Goal: Complete application form

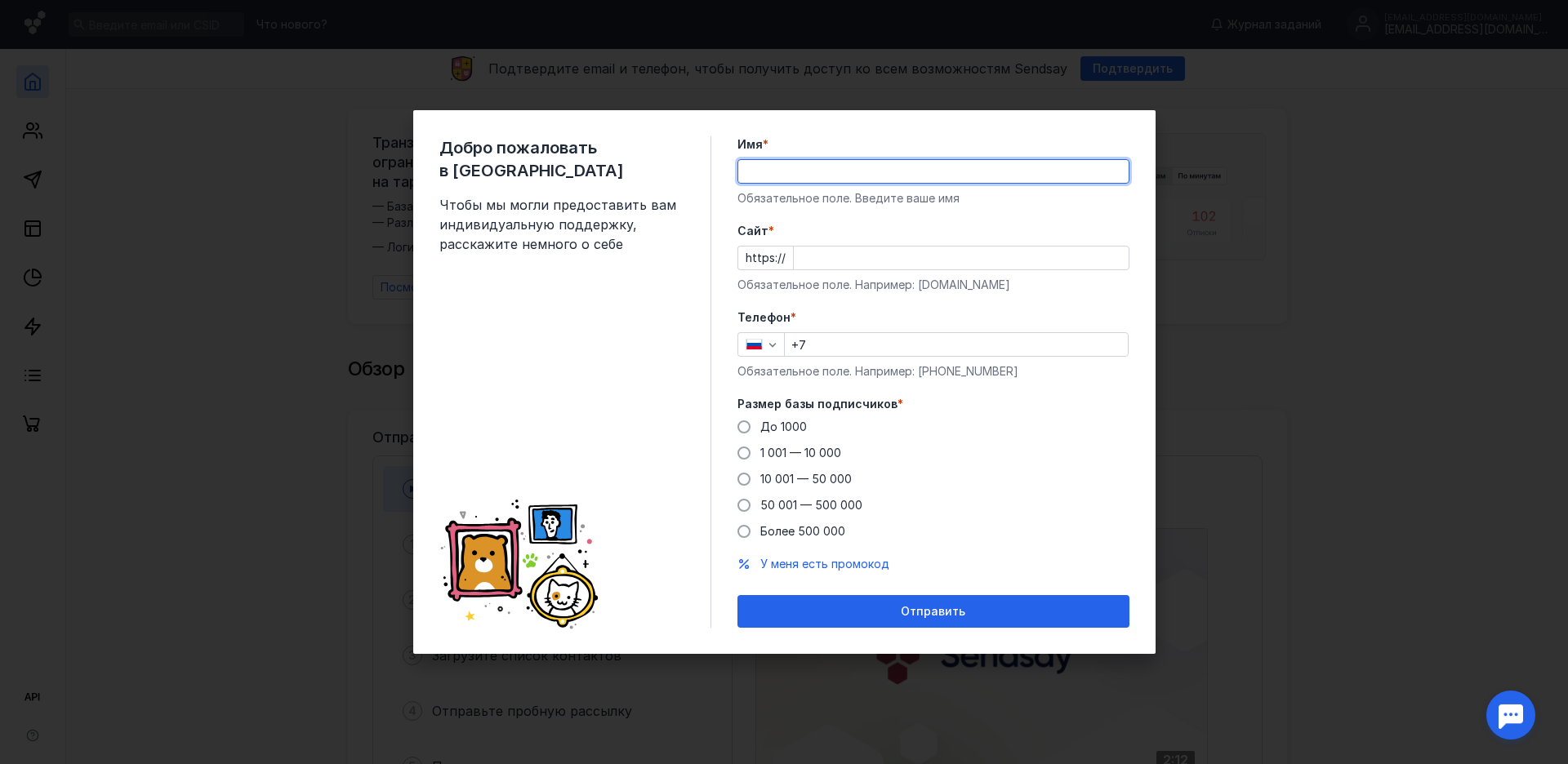
click at [841, 161] on input "Имя *" at bounding box center [933, 171] width 391 height 23
paste input "«Медико-гуманитарный институт» (ЧОУ ДПО МГИДО)"
paste input "[DOMAIN_NAME]"
type input "«Медико-гуманитарный институт» (ЧОУ ДПО МГИДО)[DOMAIN_NAME]"
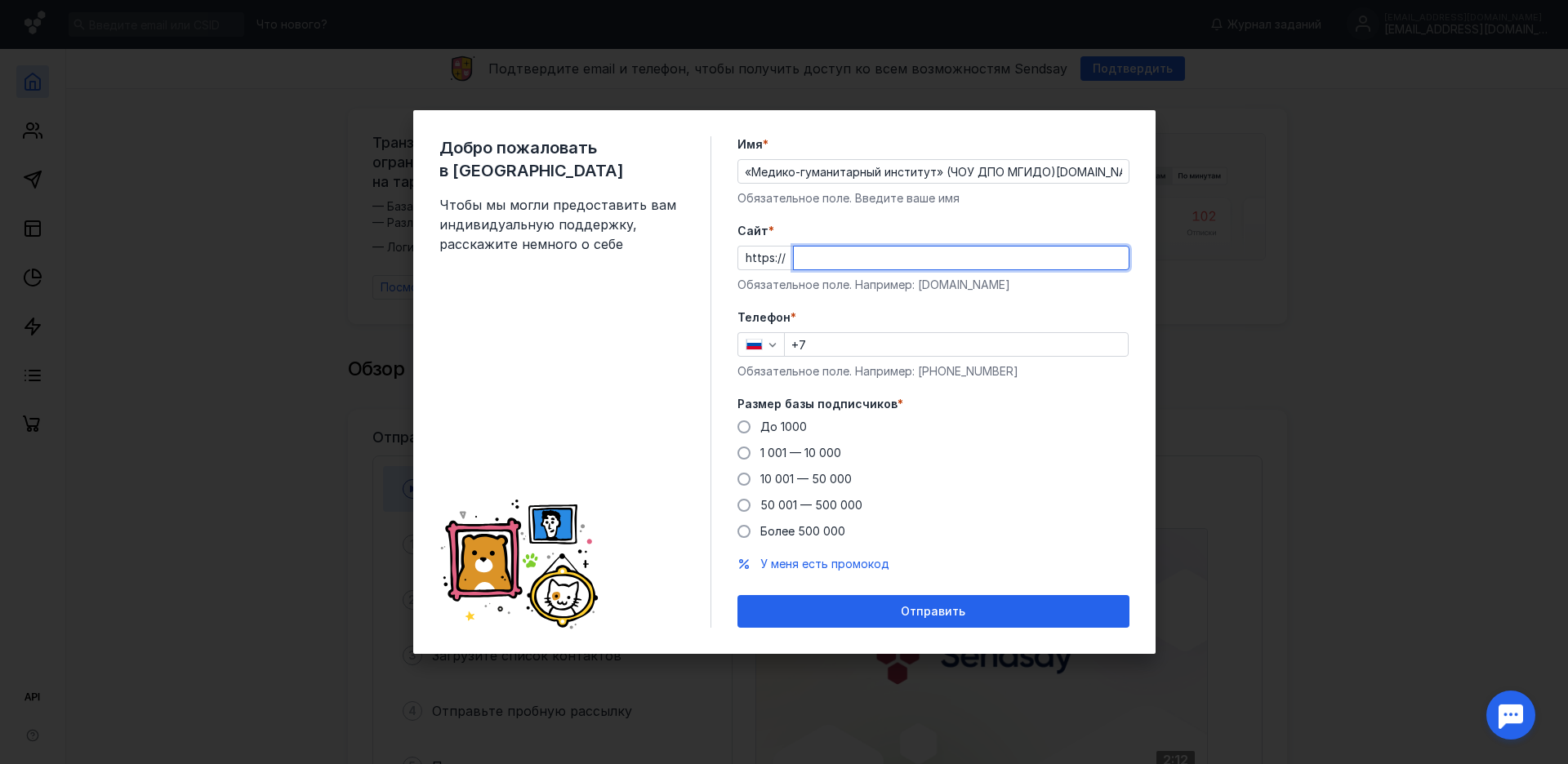
click at [834, 262] on input "Cайт *" at bounding box center [961, 257] width 335 height 23
paste input "[DOMAIN_NAME]"
type input "[DOMAIN_NAME]"
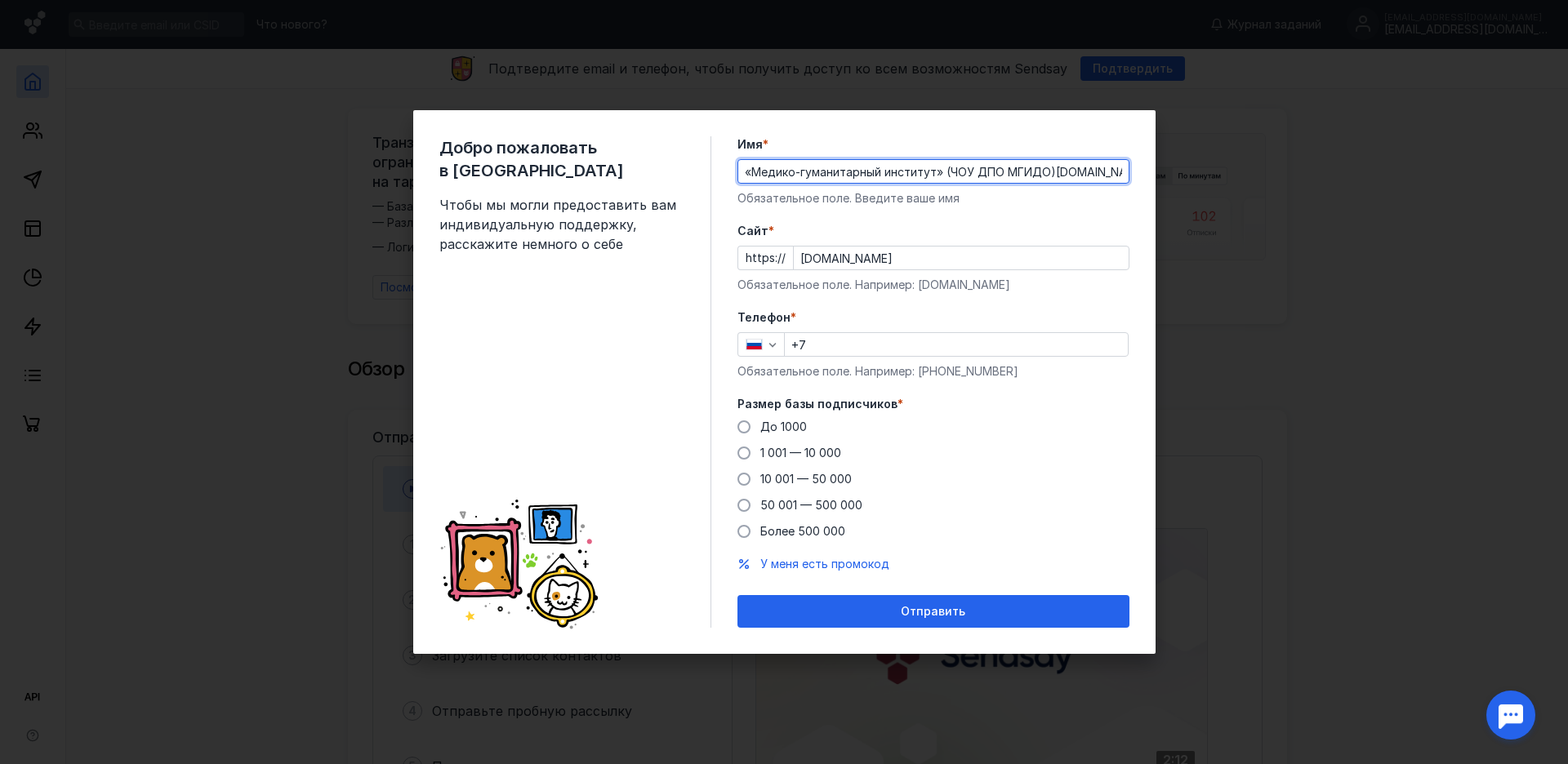
drag, startPoint x: 1053, startPoint y: 171, endPoint x: 1188, endPoint y: 183, distance: 135.5
click at [1129, 183] on input "«Медико-гуманитарный институт» (ЧОУ ДПО МГИДО)[DOMAIN_NAME]" at bounding box center [933, 171] width 391 height 23
drag, startPoint x: 754, startPoint y: 171, endPoint x: 718, endPoint y: 171, distance: 36.0
click at [738, 171] on input "«Медико-гуманитарный институт» (ЧОУ ДПО МГИДО)" at bounding box center [933, 171] width 391 height 23
drag, startPoint x: 928, startPoint y: 170, endPoint x: 937, endPoint y: 174, distance: 9.8
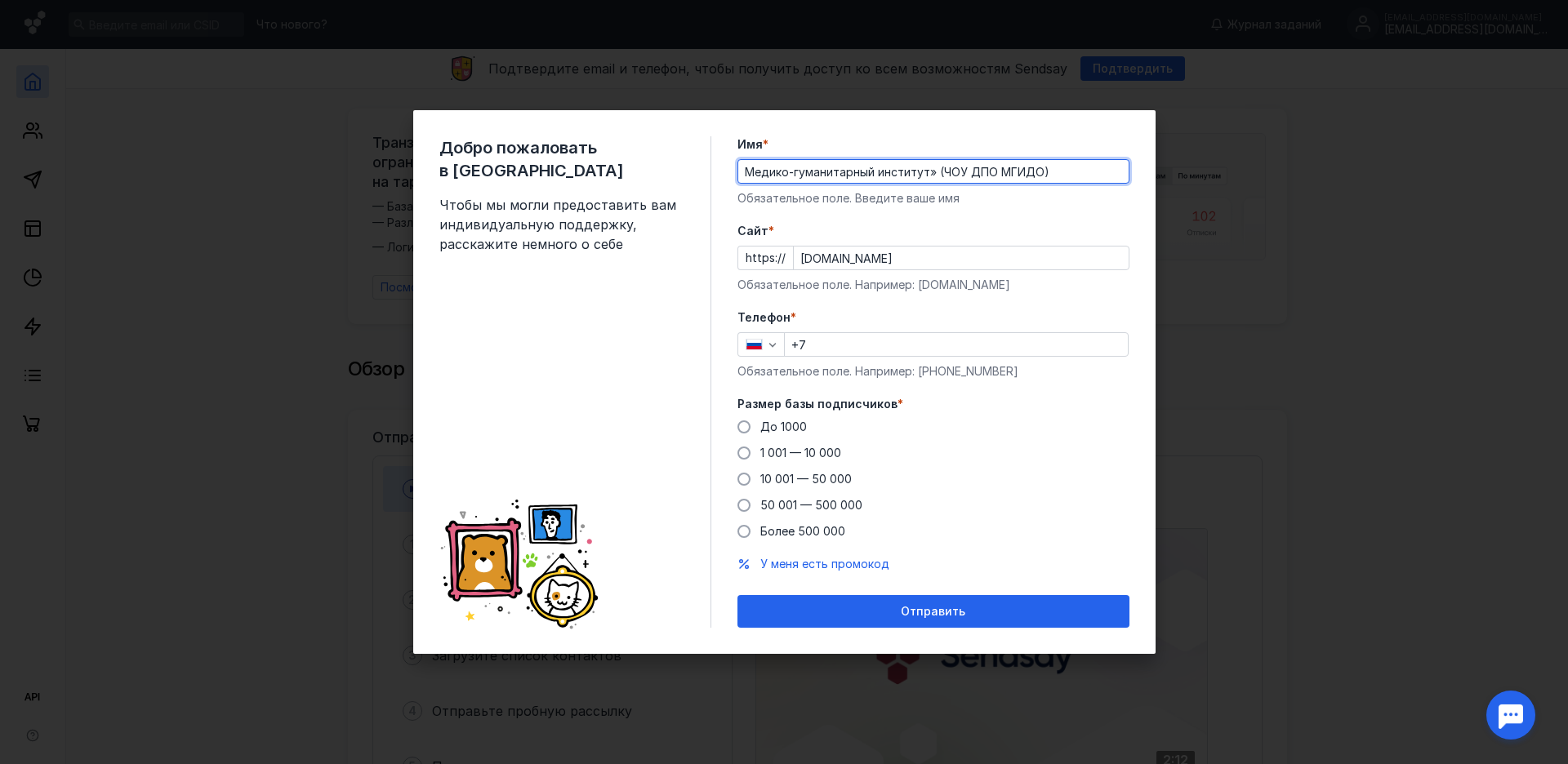
click at [937, 174] on input "Медико-гуманитарный институт» (ЧОУ ДПО МГИДО)" at bounding box center [933, 171] width 391 height 23
type input "Медико-гуманитарный институт дополнительного образования (ЧОУ ДПО МГИДО)"
click at [797, 262] on input "[DOMAIN_NAME]" at bounding box center [961, 257] width 335 height 23
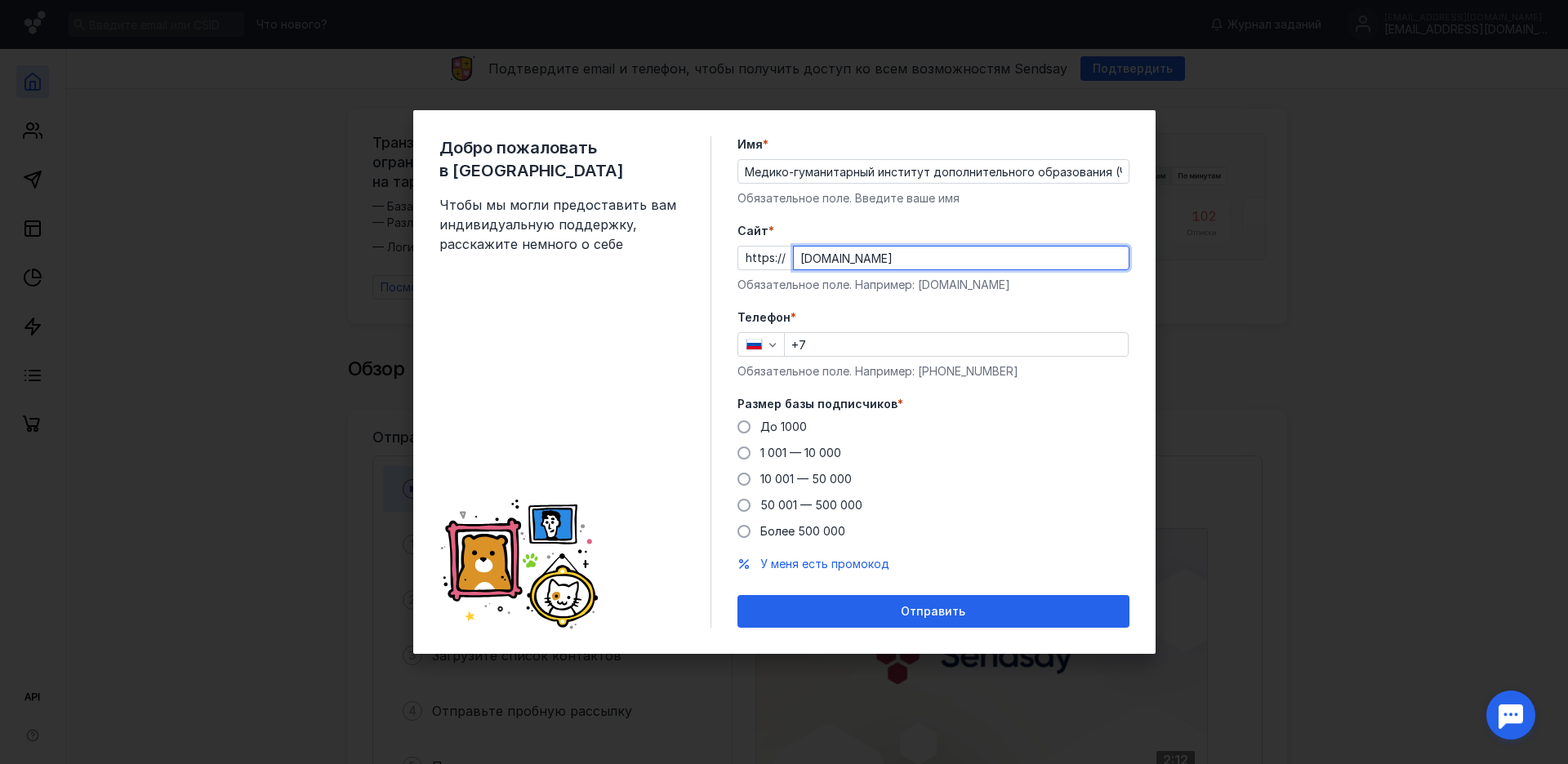
click at [854, 343] on input "+7" at bounding box center [957, 344] width 343 height 23
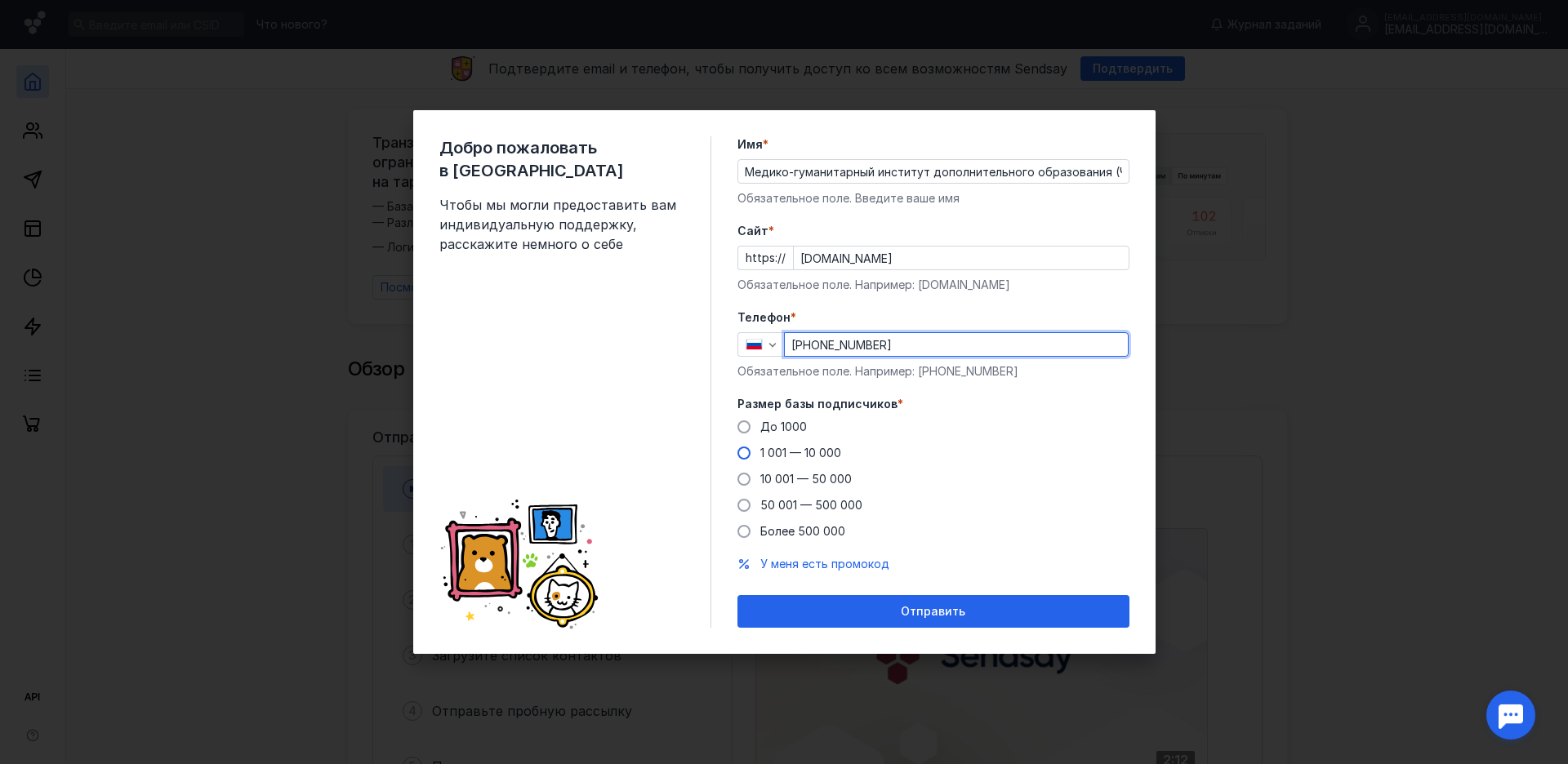
type input "[PHONE_NUMBER]"
click at [744, 456] on span at bounding box center [744, 453] width 13 height 13
click at [0, 0] on input "1 001 — 10 000" at bounding box center [0, 0] width 0 height 0
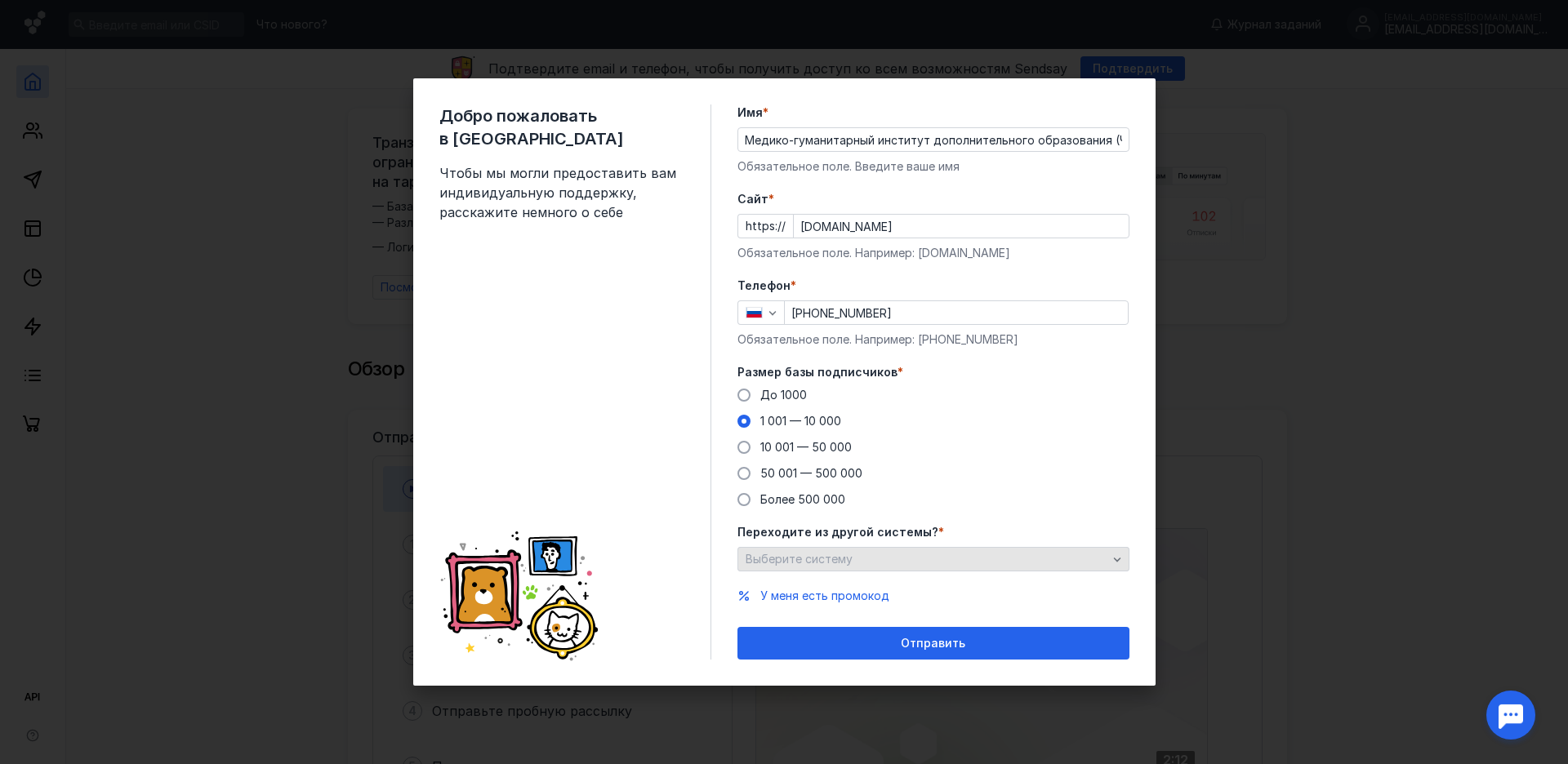
click at [788, 555] on span "Выберите систему" at bounding box center [799, 558] width 107 height 14
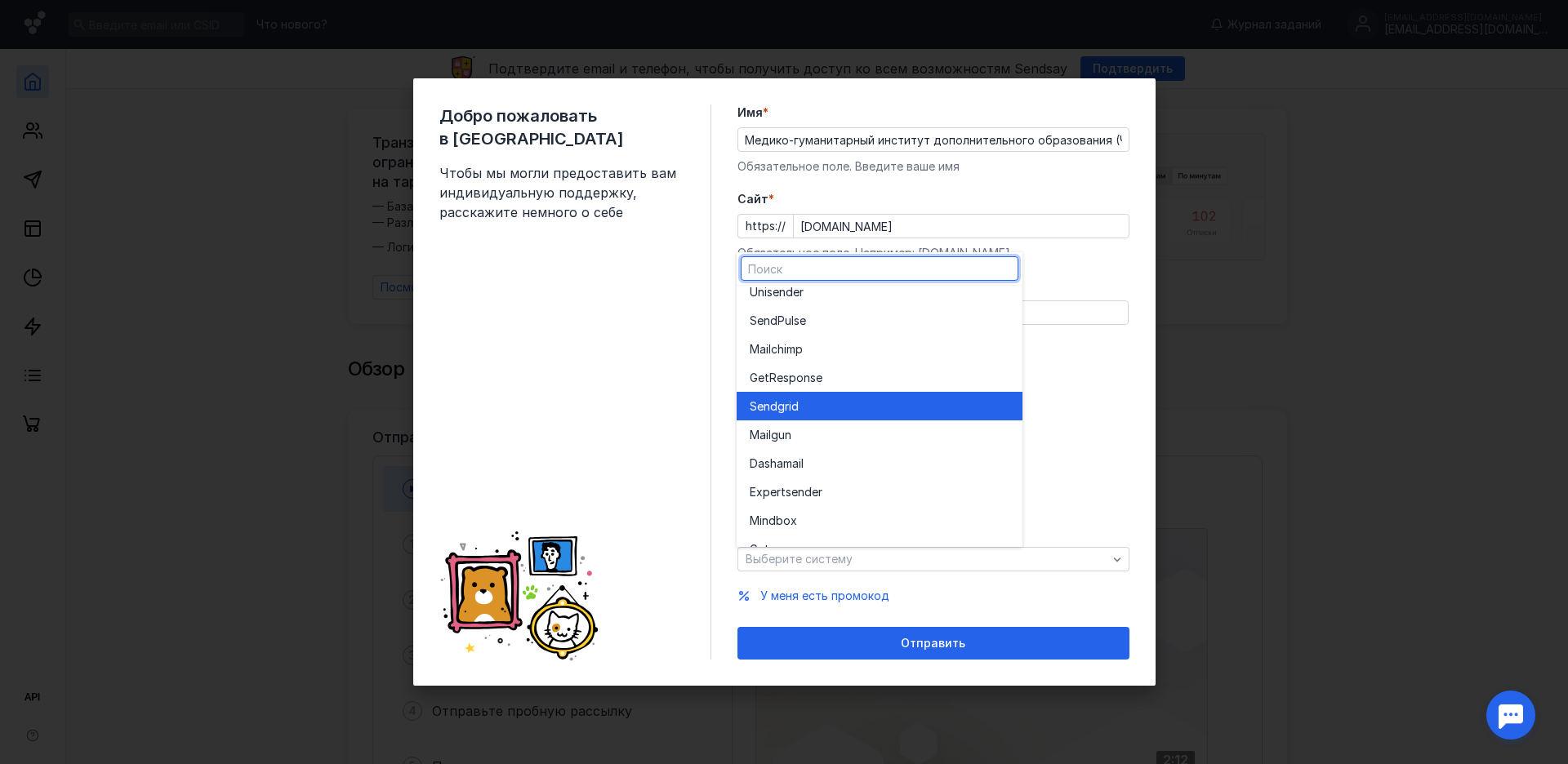
scroll to position [89, 0]
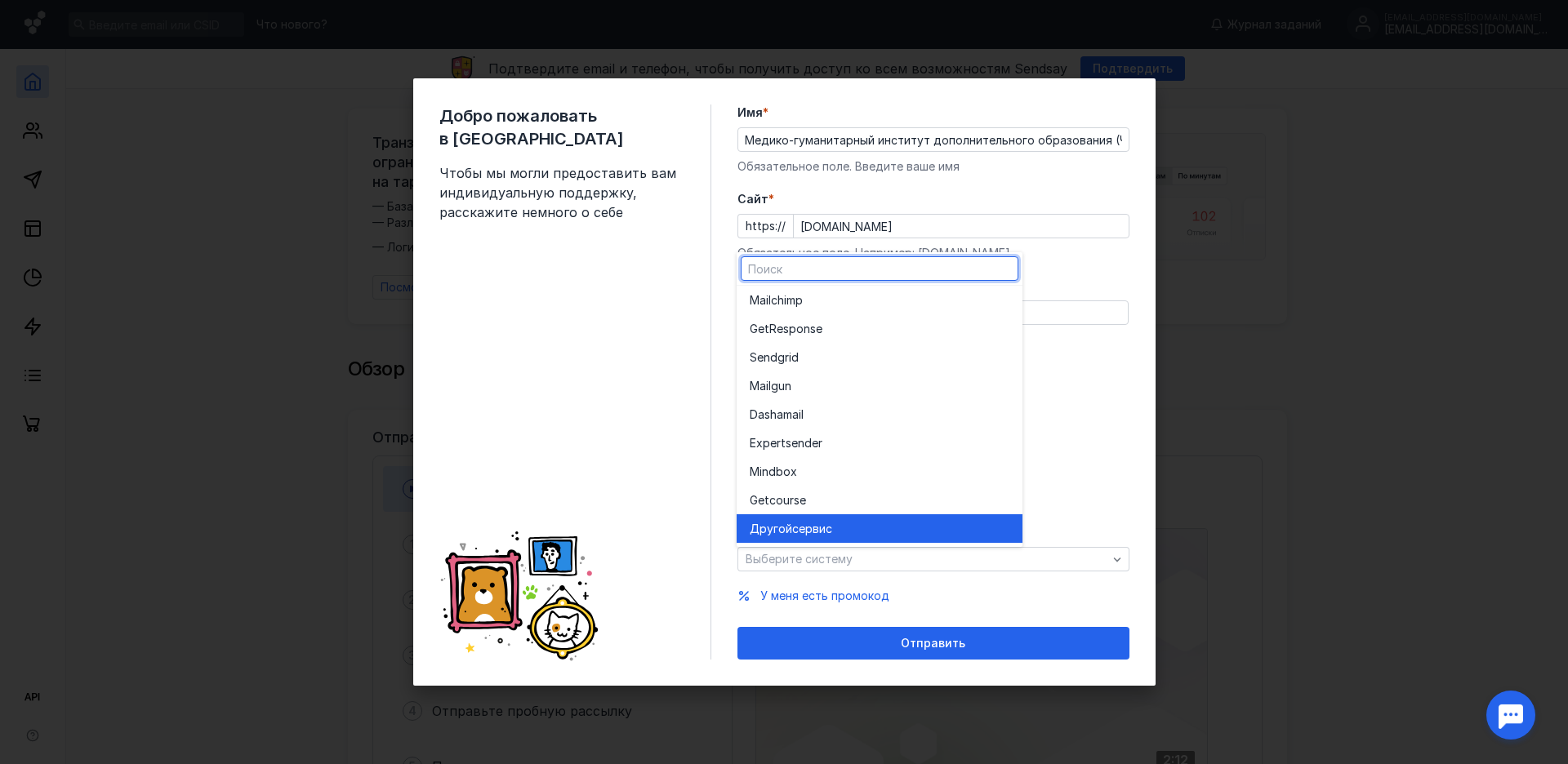
click at [808, 521] on span "сервис" at bounding box center [812, 529] width 40 height 17
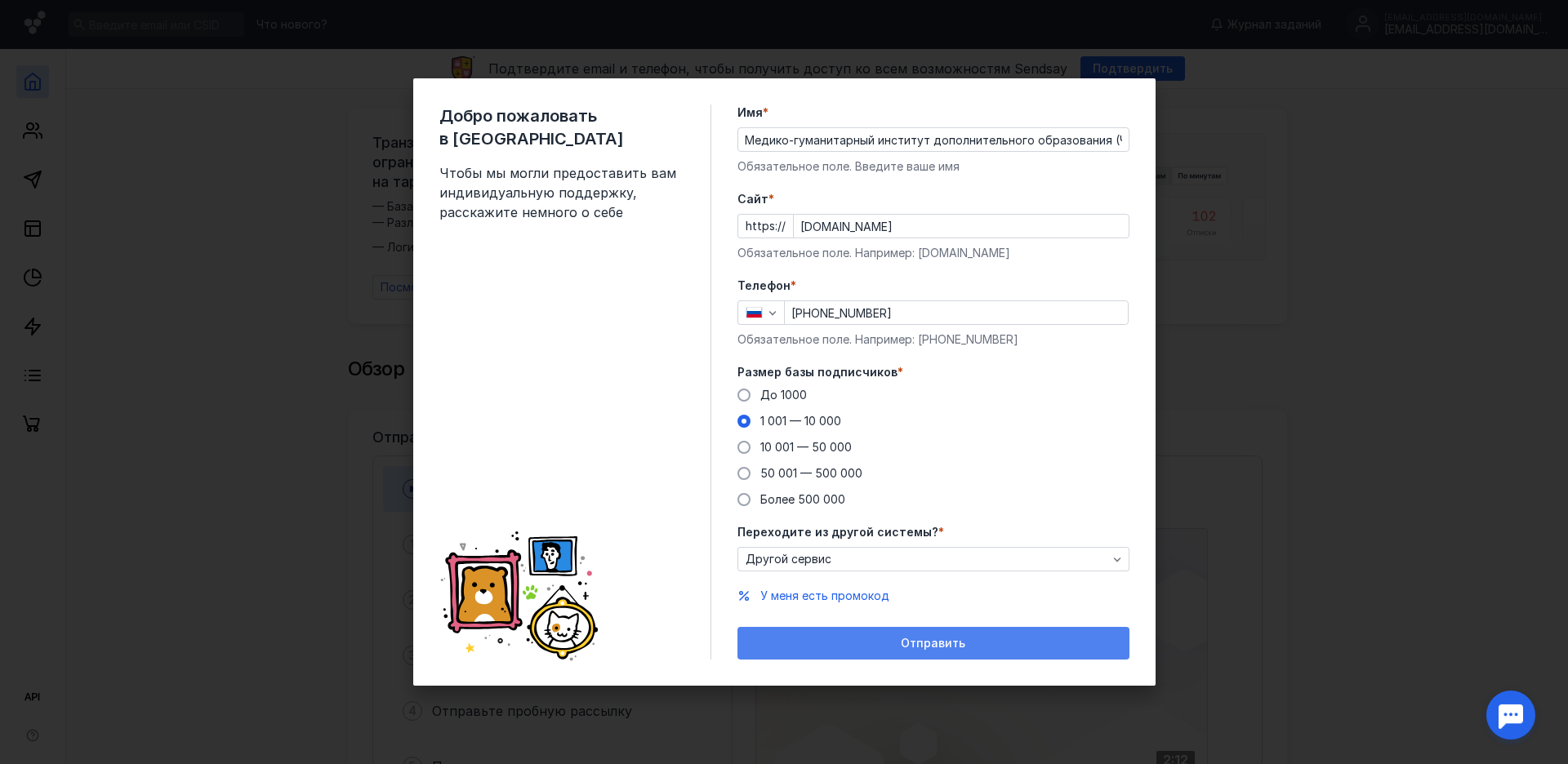
click at [901, 649] on div "Отправить" at bounding box center [933, 644] width 375 height 14
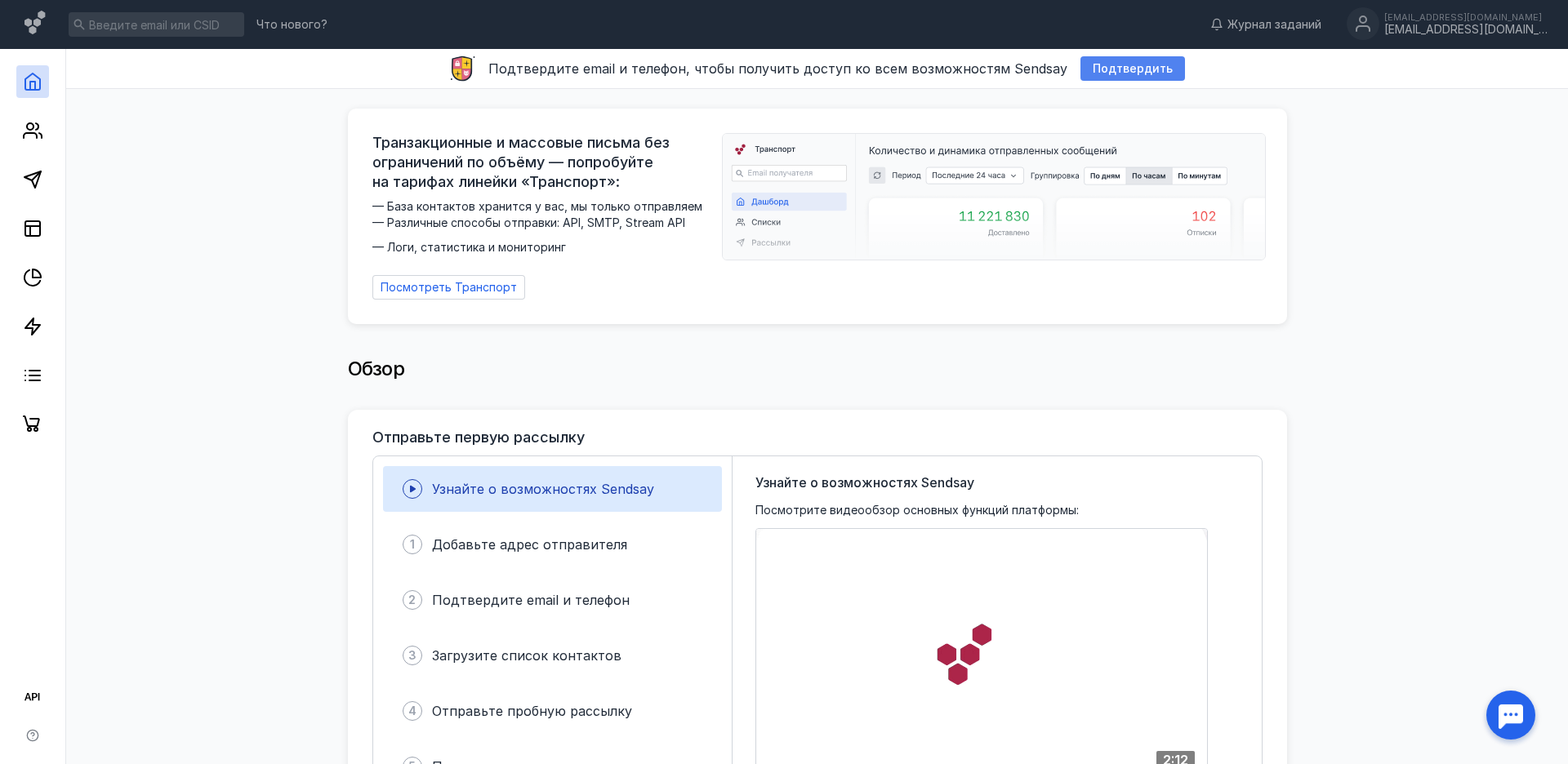
click at [1129, 59] on div "Подтвердить" at bounding box center [1132, 68] width 105 height 24
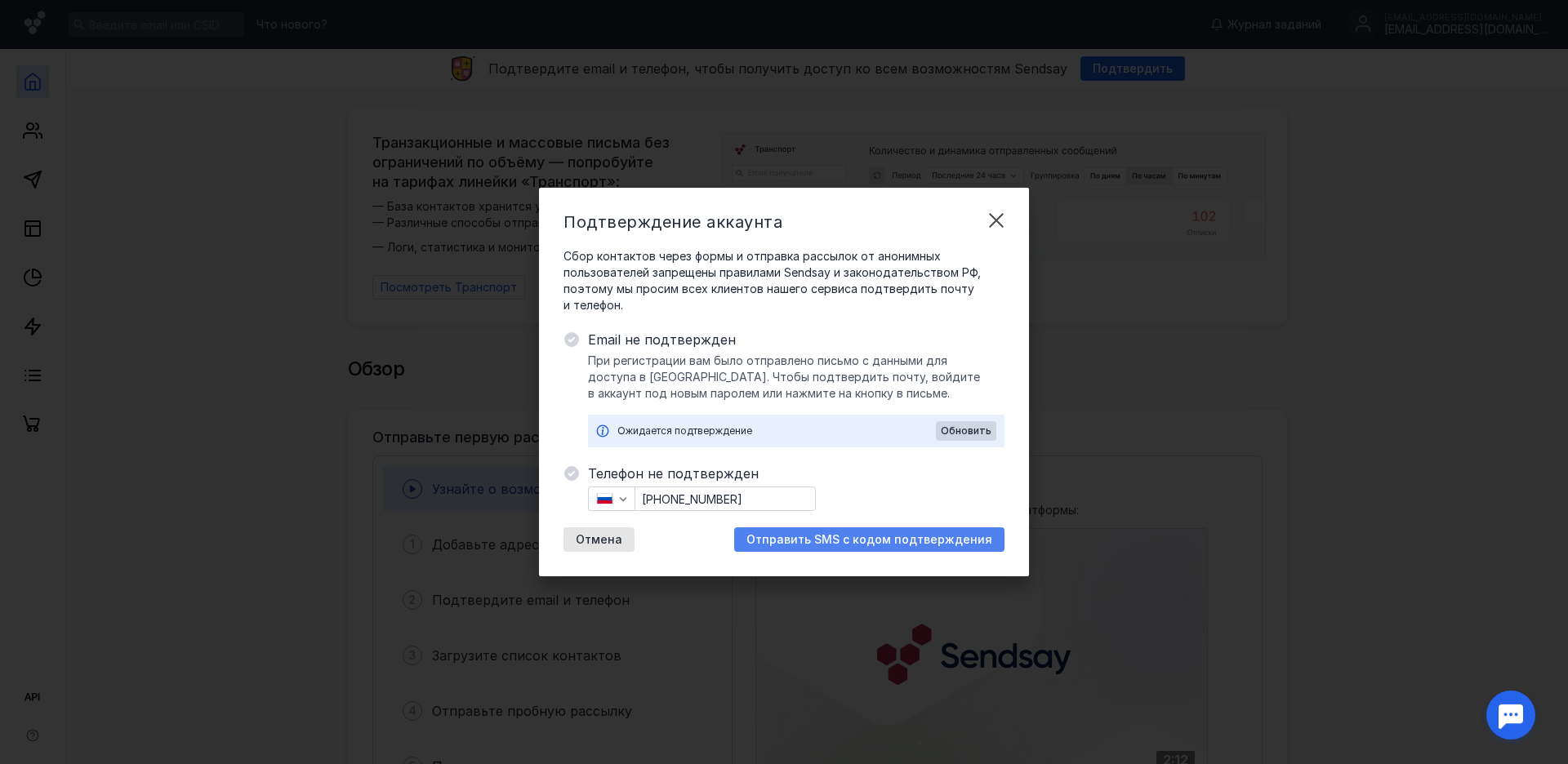
click at [902, 544] on span "Отправить SMS с кодом подтверждения" at bounding box center [870, 540] width 246 height 14
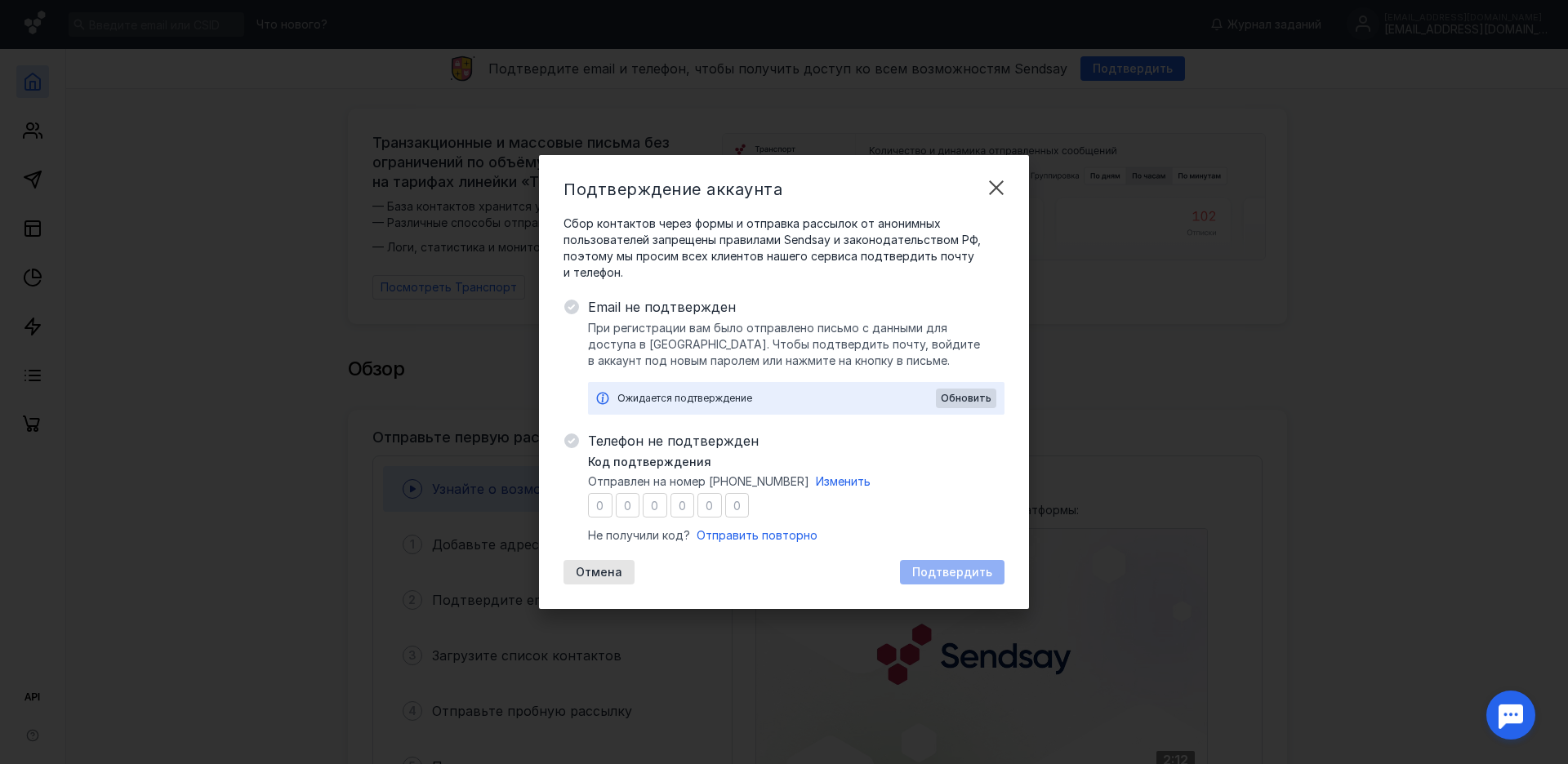
type input "9"
type input "4"
type input "3"
type input "2"
type input "7"
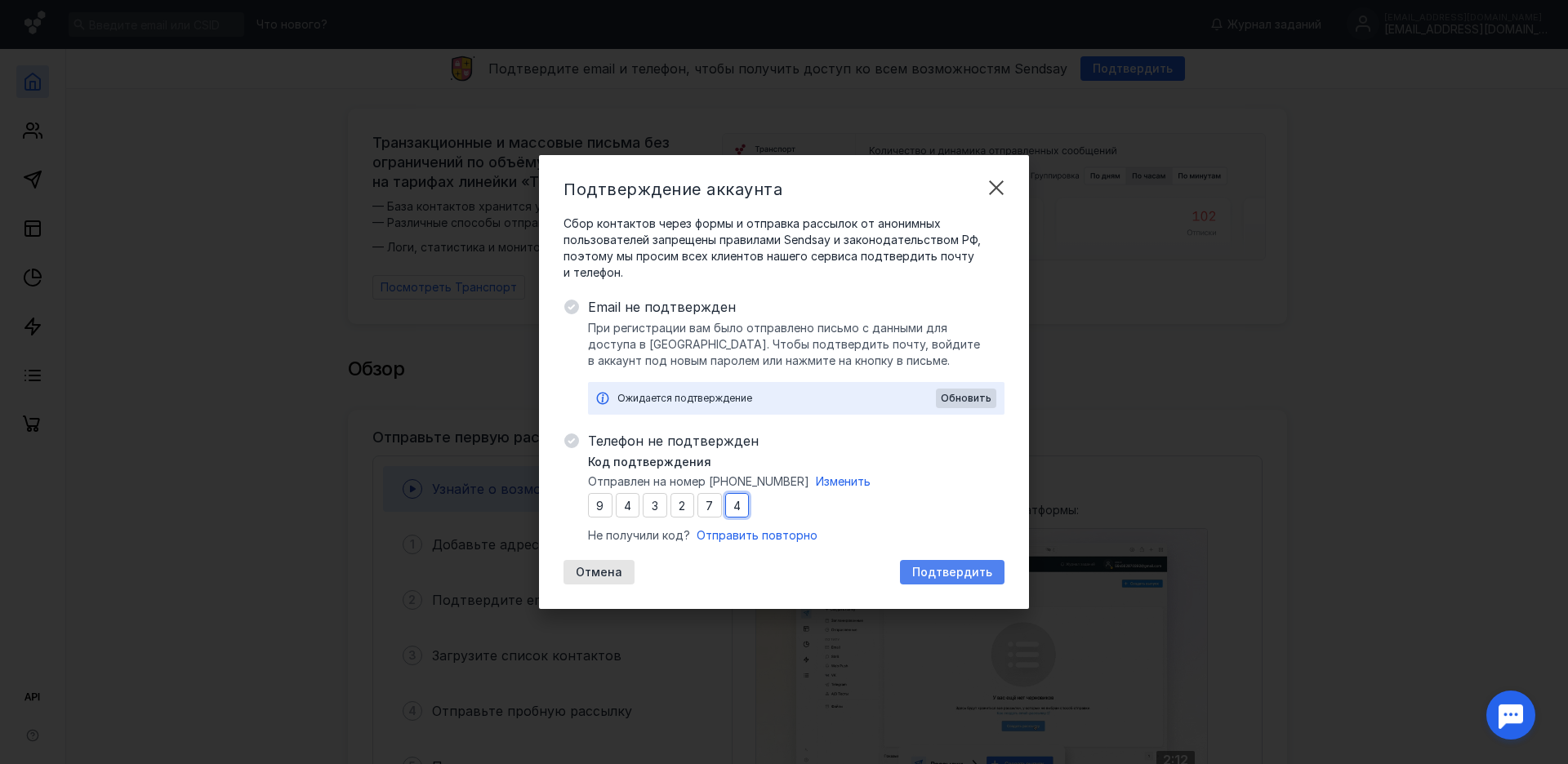
type input "4"
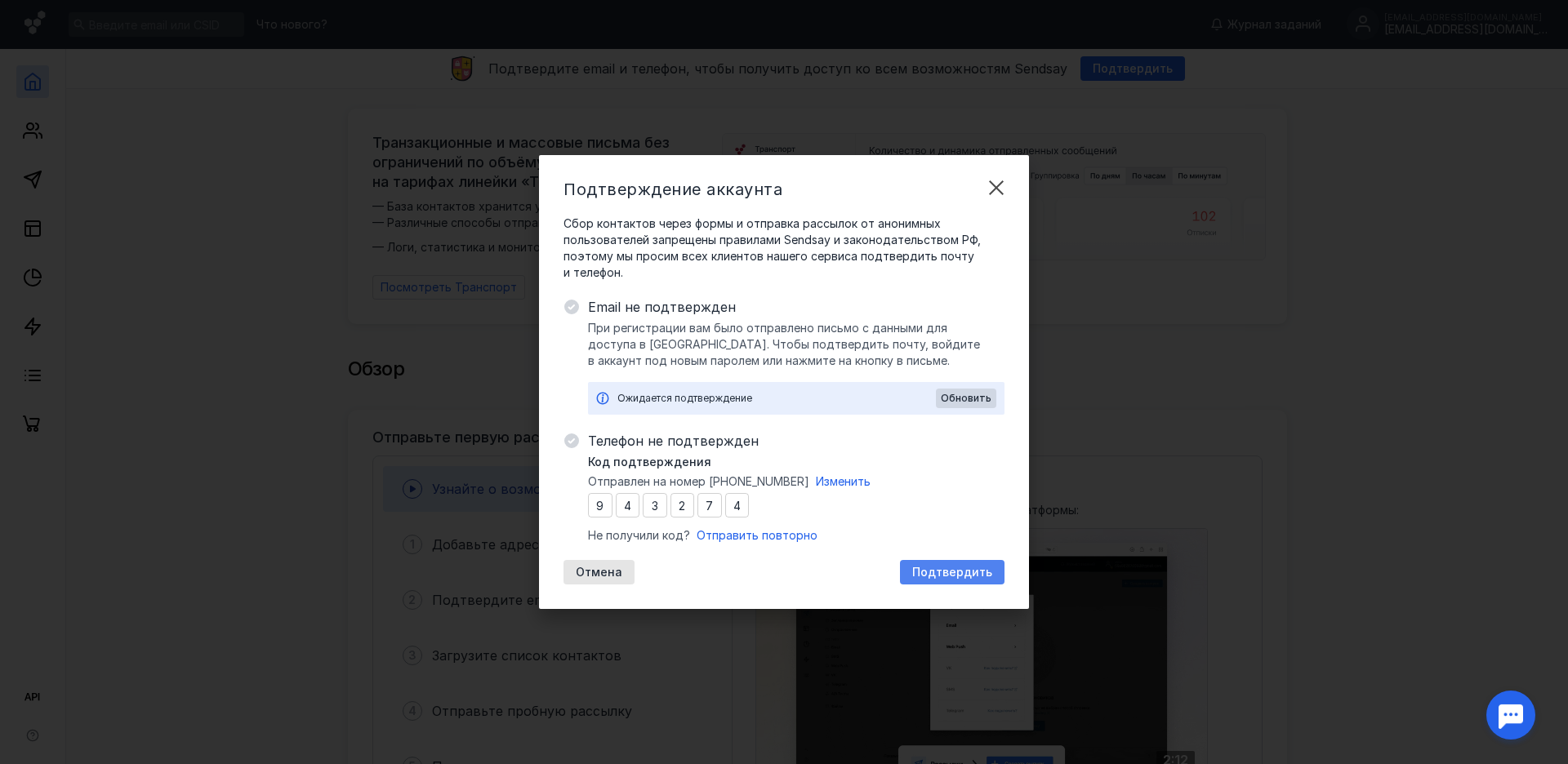
click at [950, 571] on span "Подтвердить" at bounding box center [953, 573] width 80 height 14
